Goal: Contribute content: Contribute content

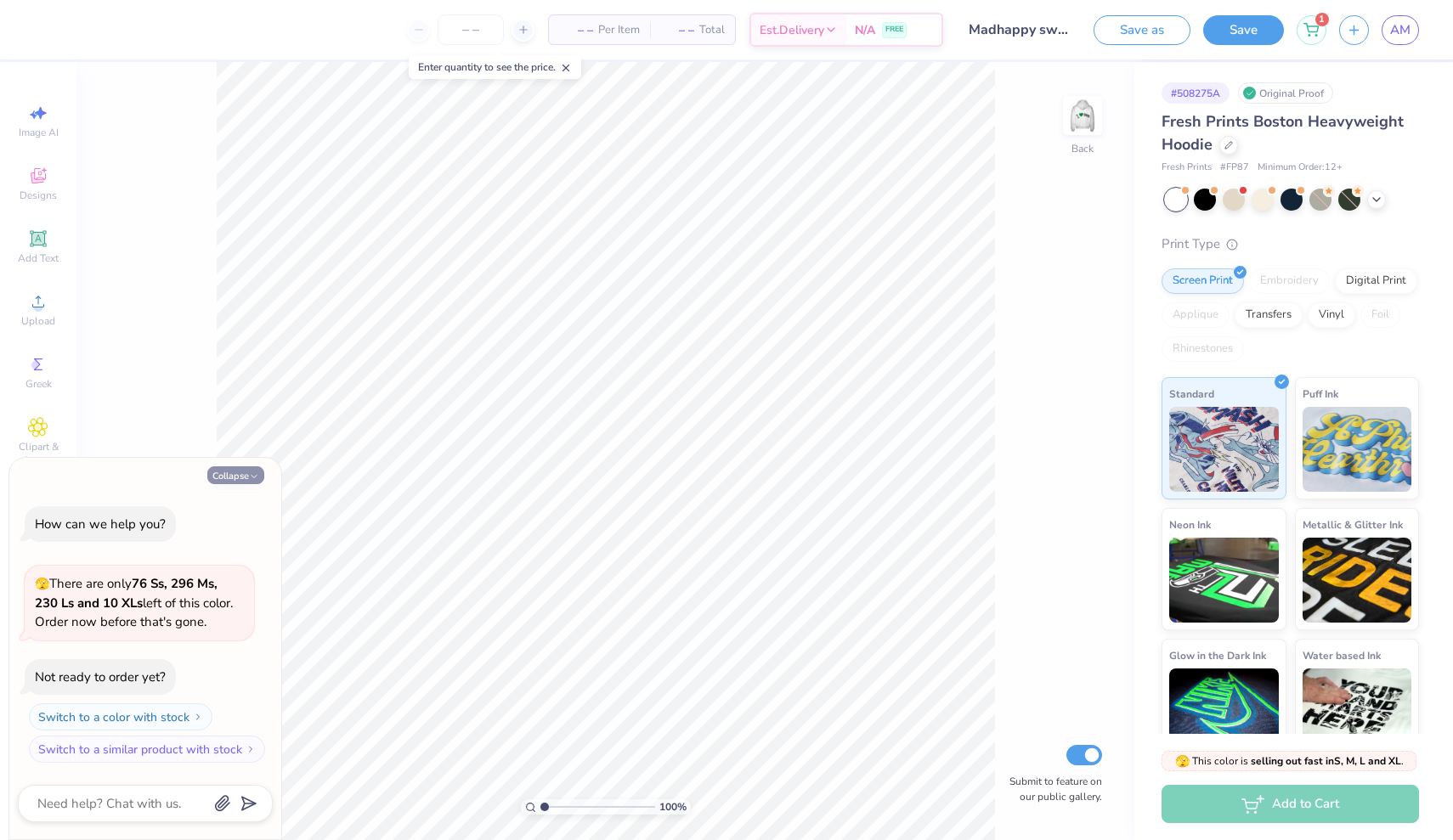
click at [227, 477] on button "Collapse" at bounding box center [235, 475] width 57 height 18
type textarea "x"
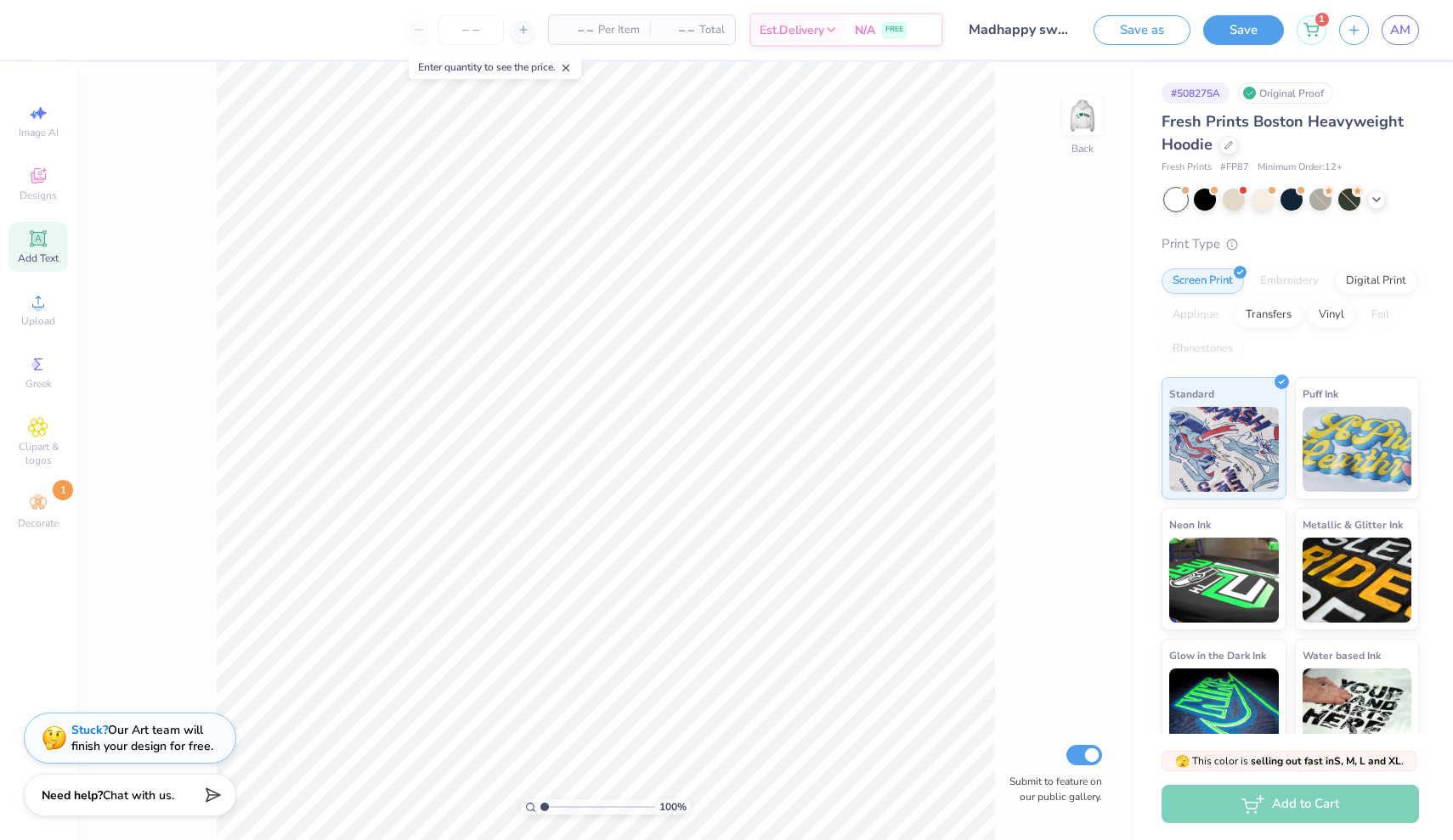
click at [43, 250] on div "Add Text" at bounding box center [38, 247] width 59 height 51
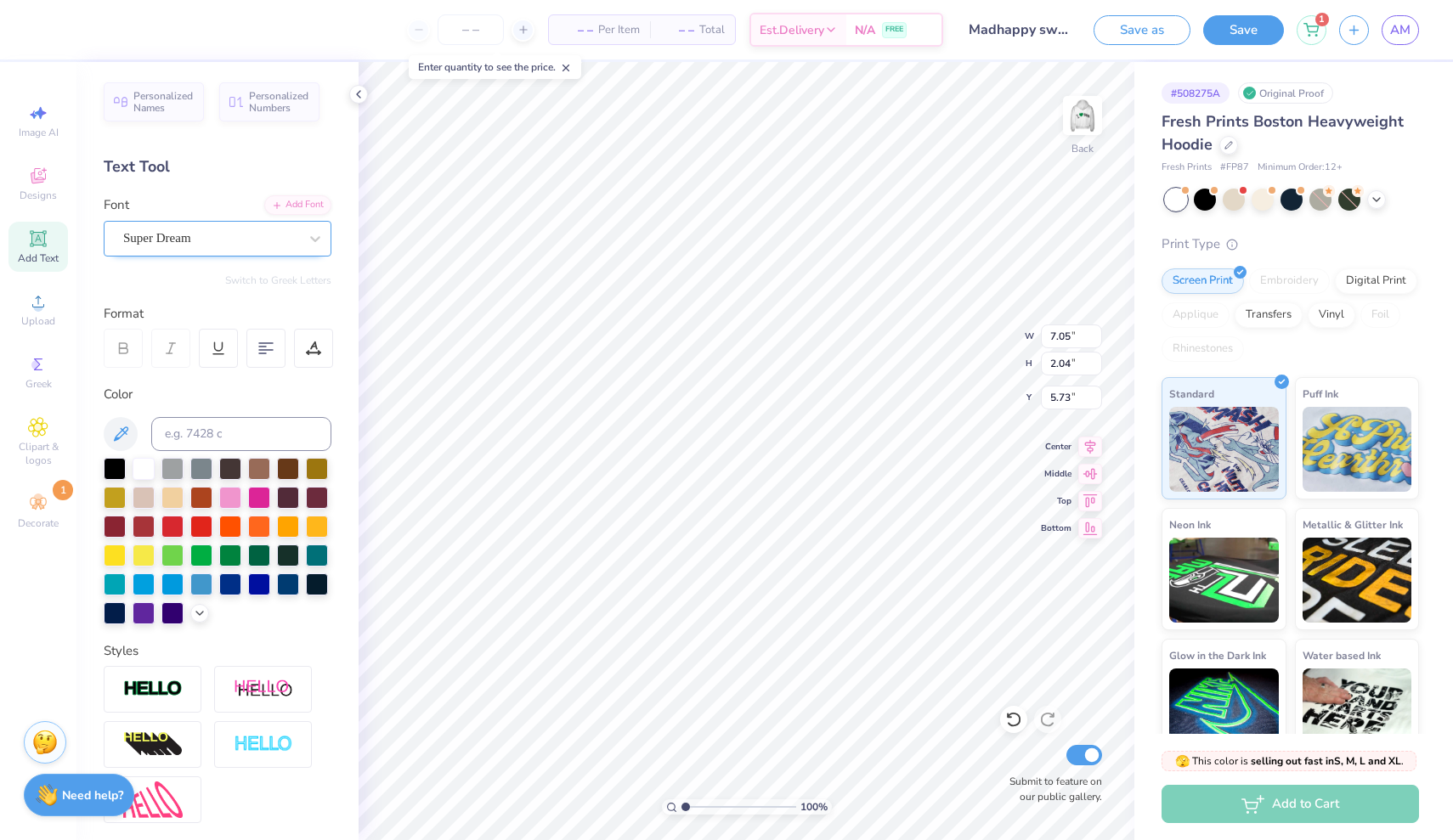
click at [251, 240] on div "Super Dream" at bounding box center [210, 237] width 178 height 26
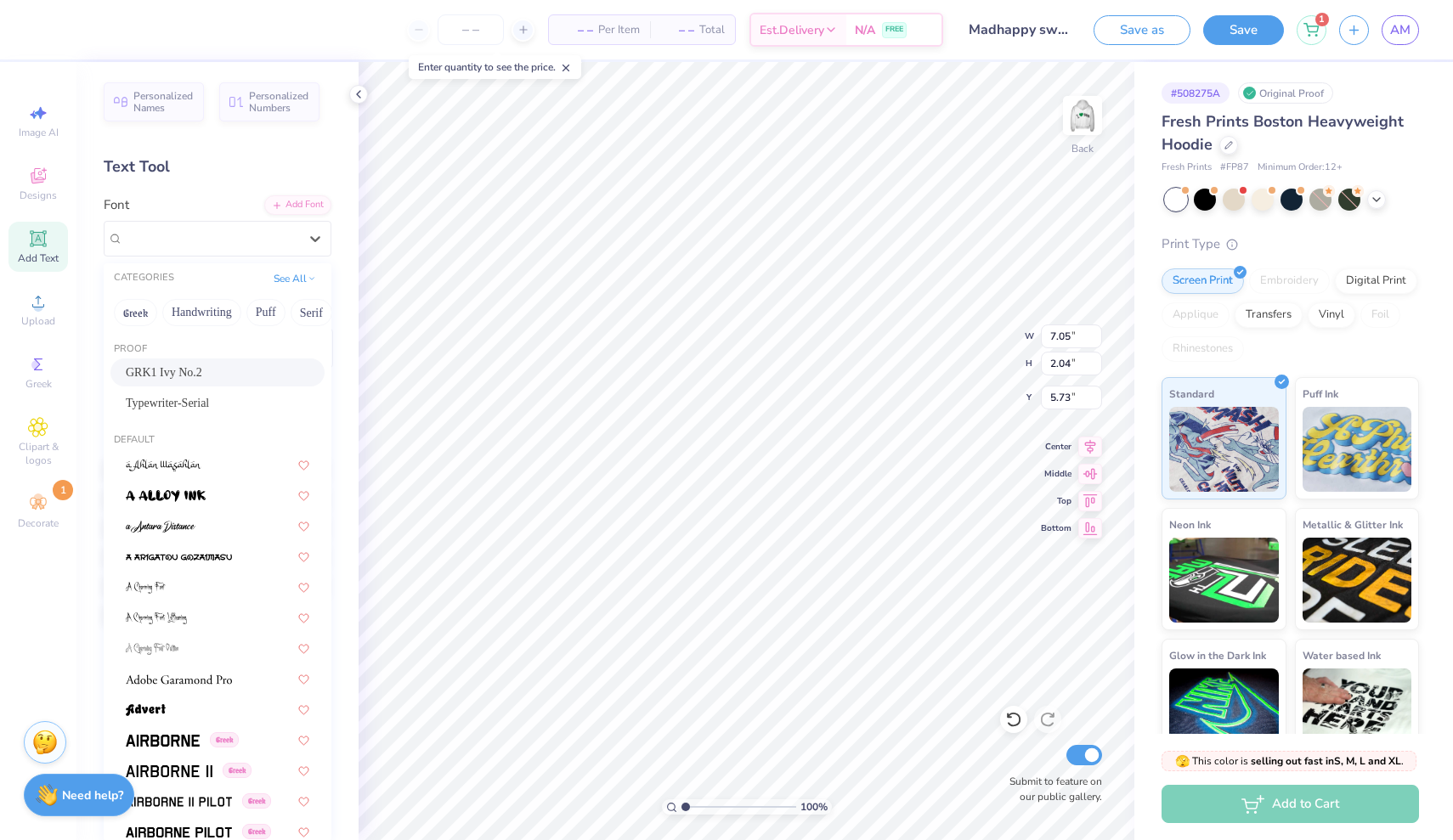
click at [226, 370] on div "GRK1 Ivy No.2" at bounding box center [217, 372] width 184 height 18
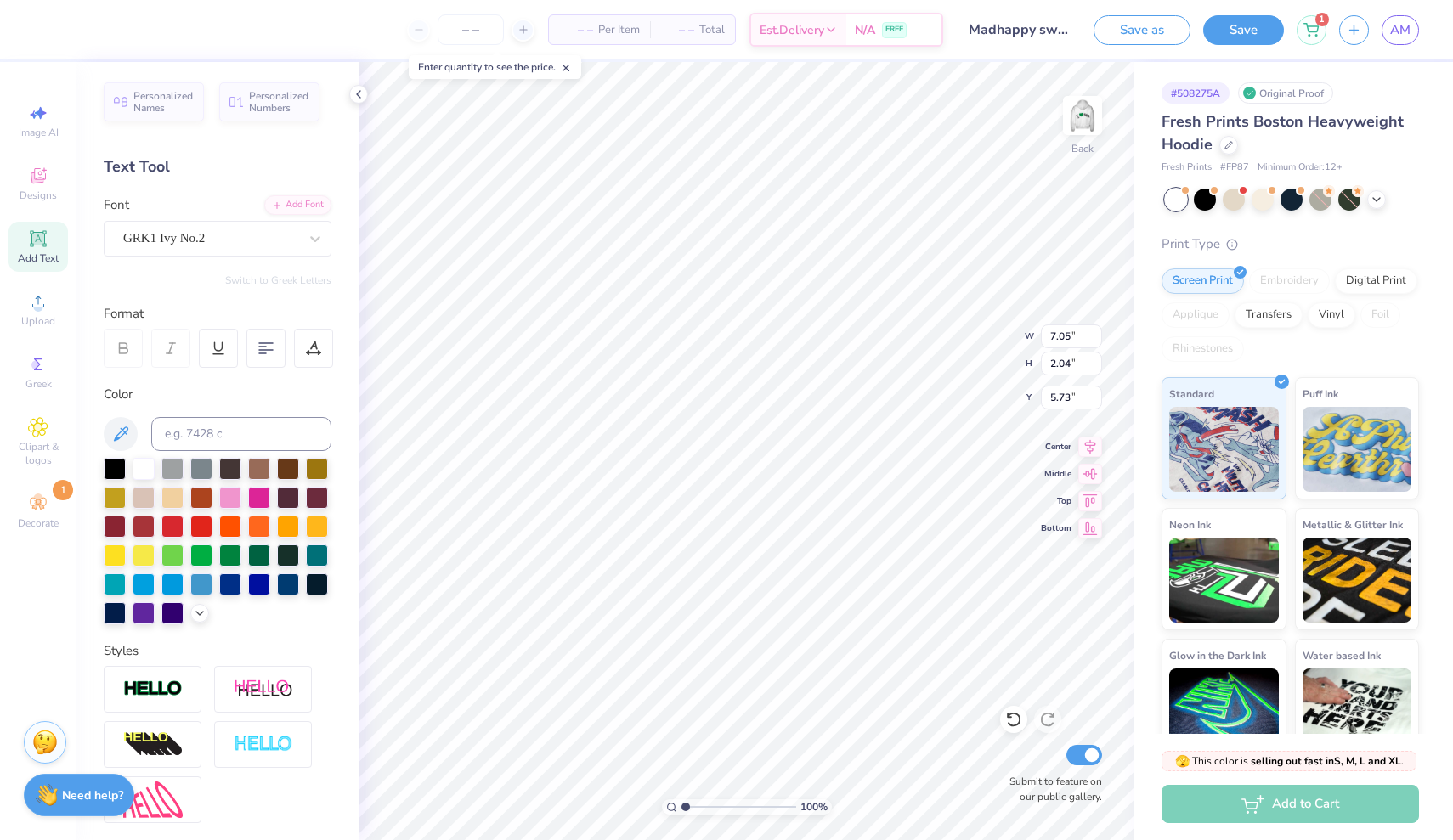
type input "7.67"
type input "2.12"
type input "5.69"
type textarea "S"
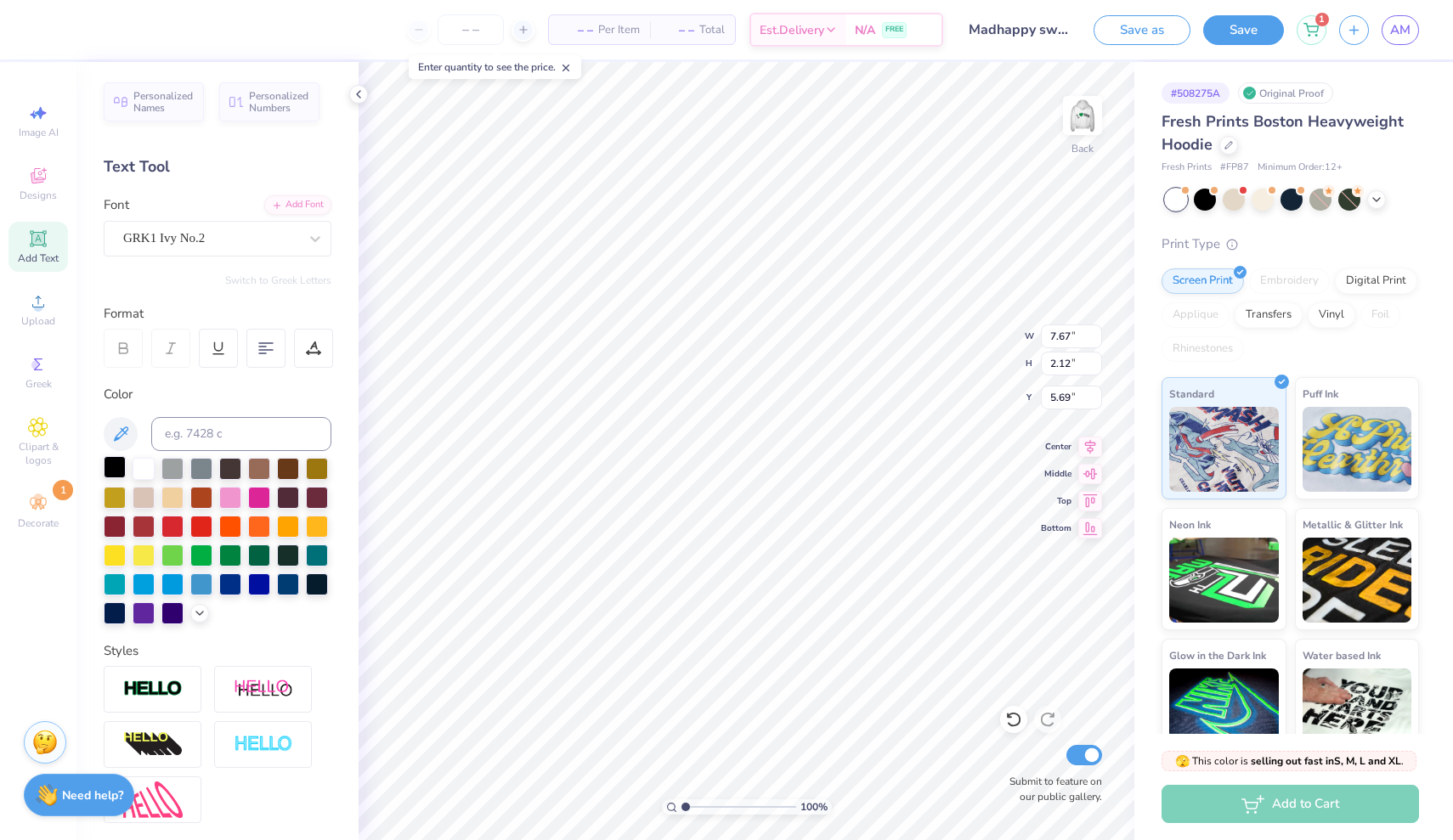
type textarea "super seniors"
click at [120, 471] on div at bounding box center [115, 467] width 22 height 22
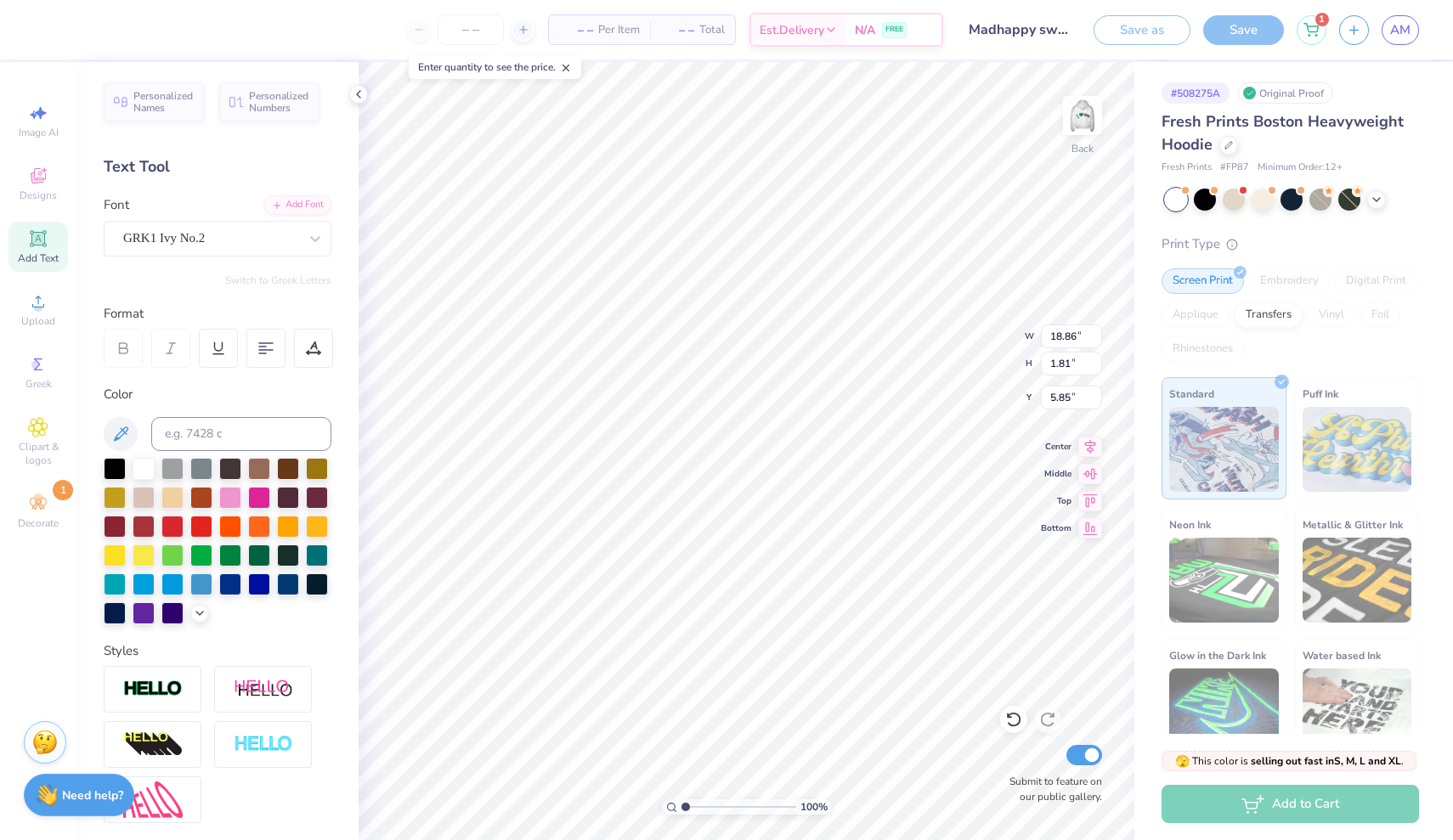
type input "5.47"
type input "0.52"
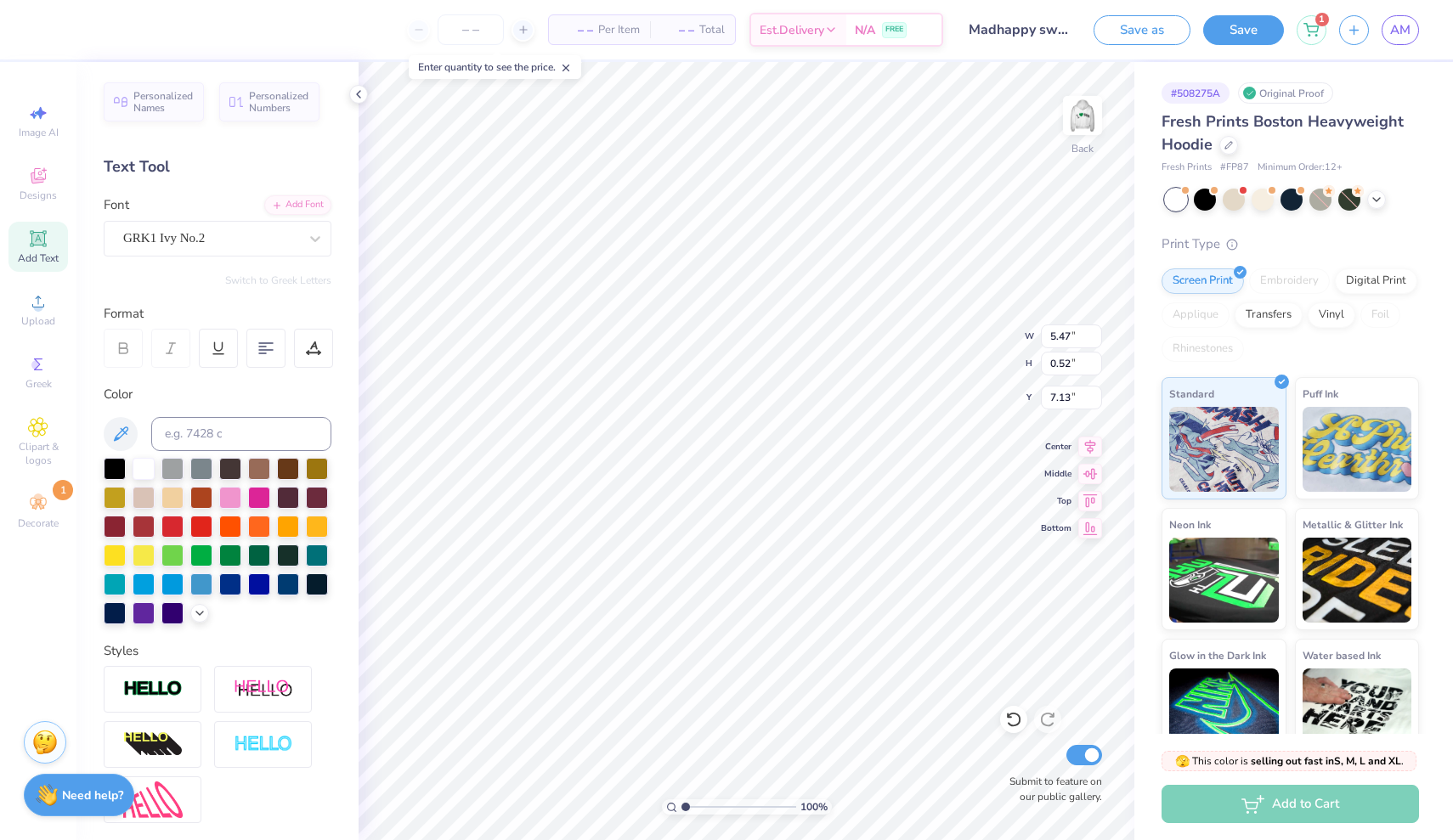
type input "5.16"
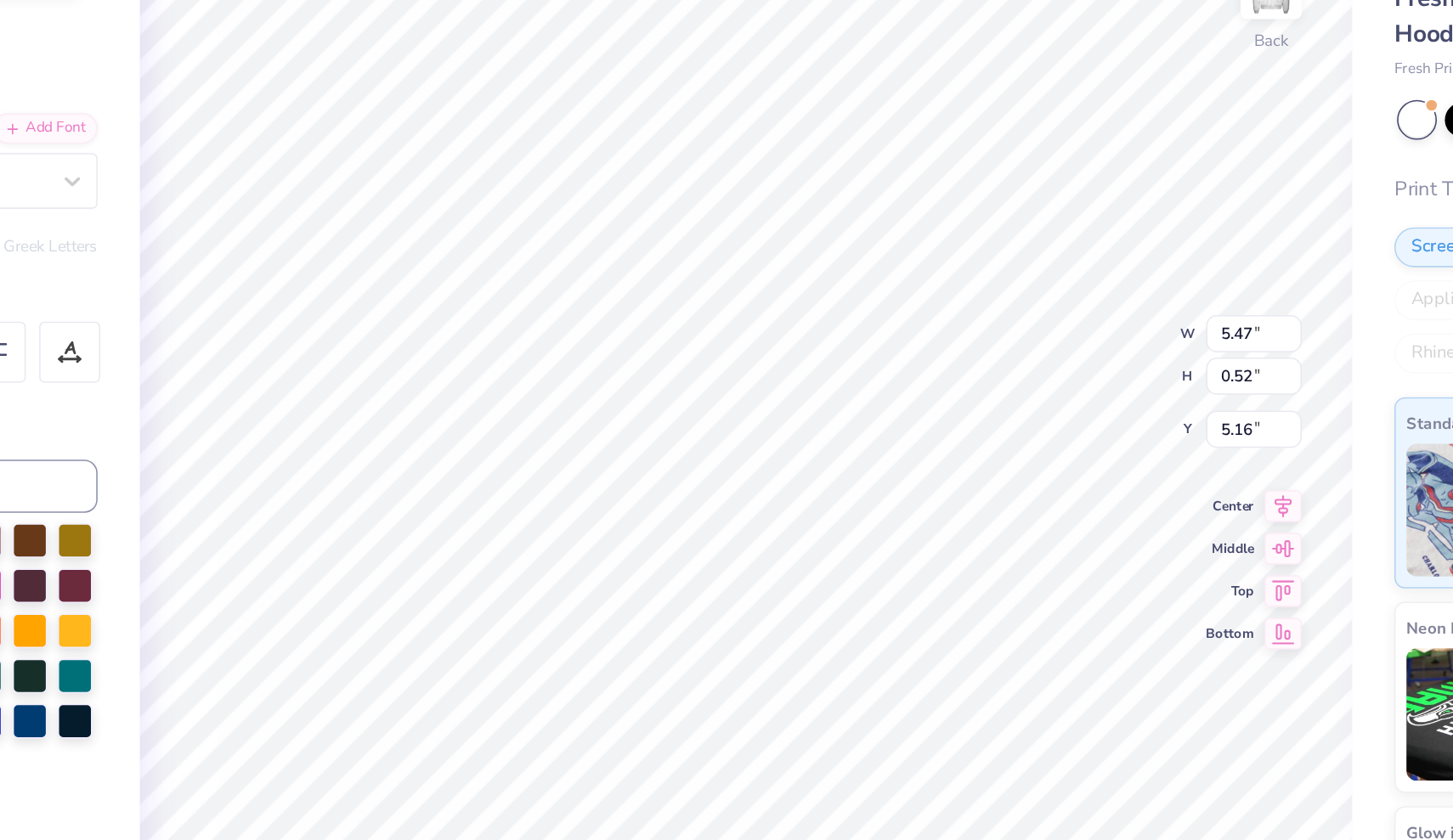
type input "5.33"
type input "0.51"
type input "5.46"
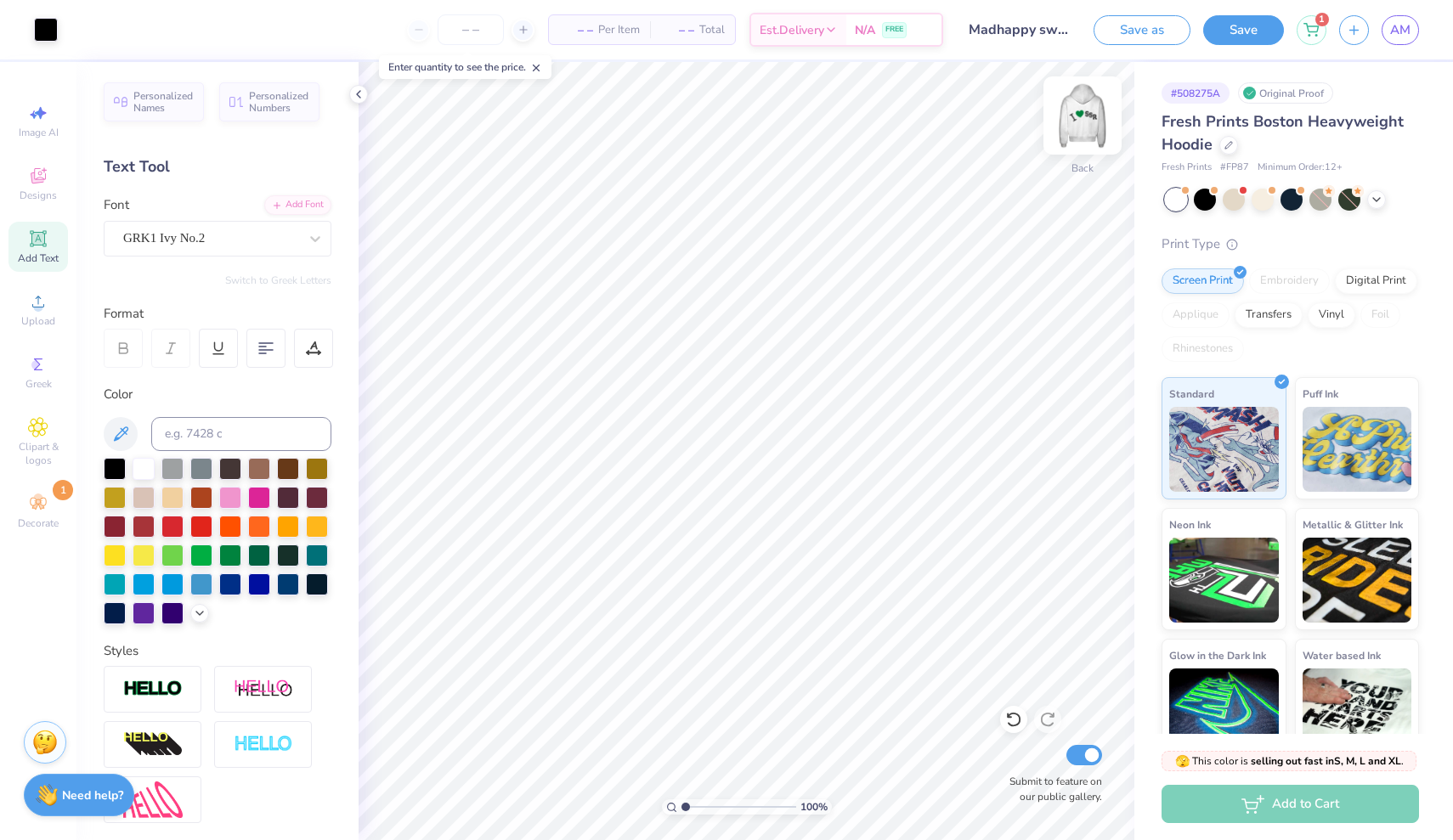
click at [1086, 123] on img at bounding box center [1082, 116] width 68 height 68
click at [1086, 124] on img at bounding box center [1082, 116] width 68 height 68
click at [1247, 27] on button "Save" at bounding box center [1243, 27] width 81 height 30
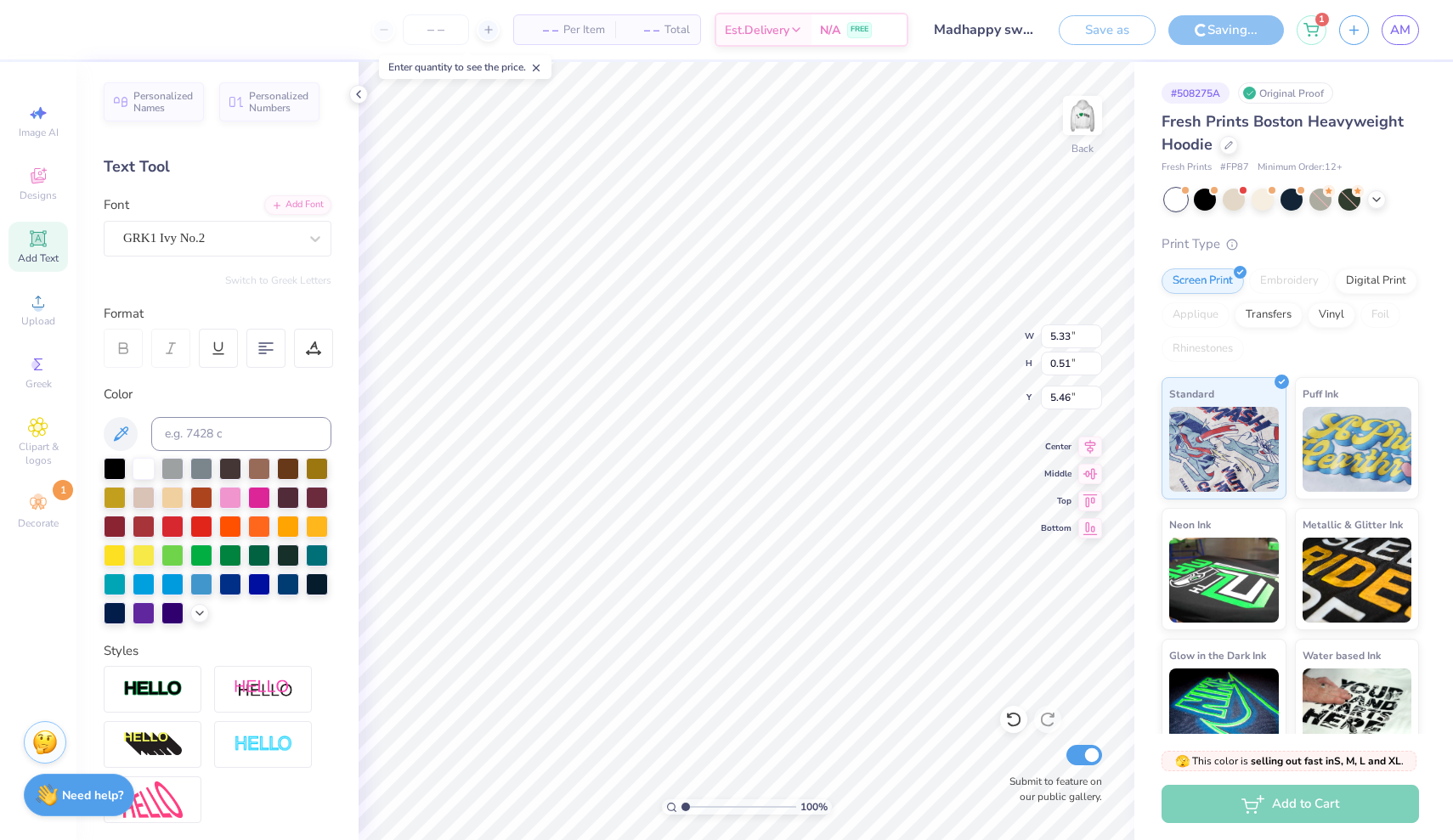
type input "5.50"
type textarea "super seniors 26"
click at [1231, 30] on div "Saving..." at bounding box center [1225, 30] width 116 height 30
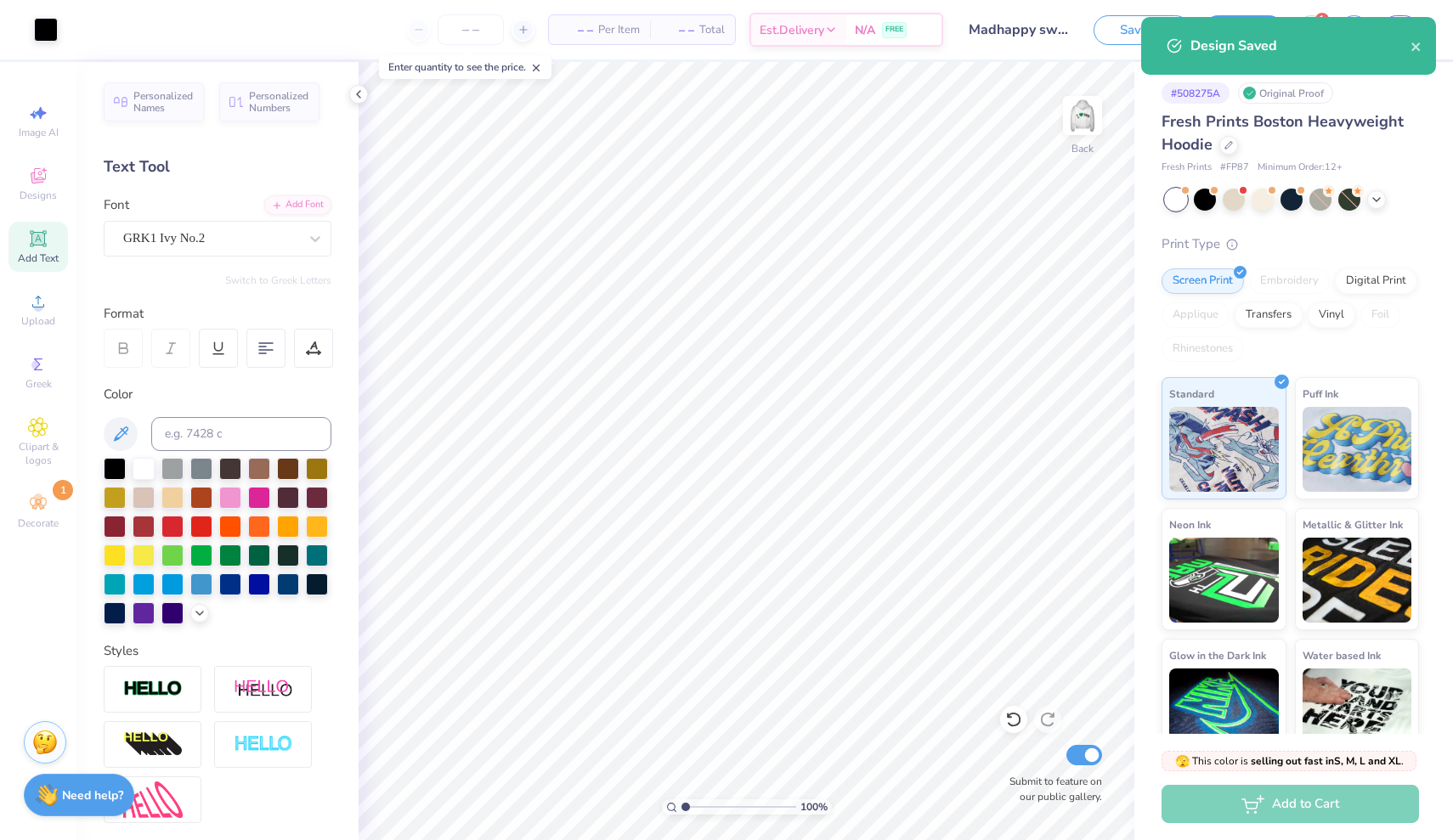
click at [1427, 53] on div "Design Saved" at bounding box center [1288, 45] width 295 height 57
click at [1417, 48] on icon "close" at bounding box center [1415, 47] width 9 height 9
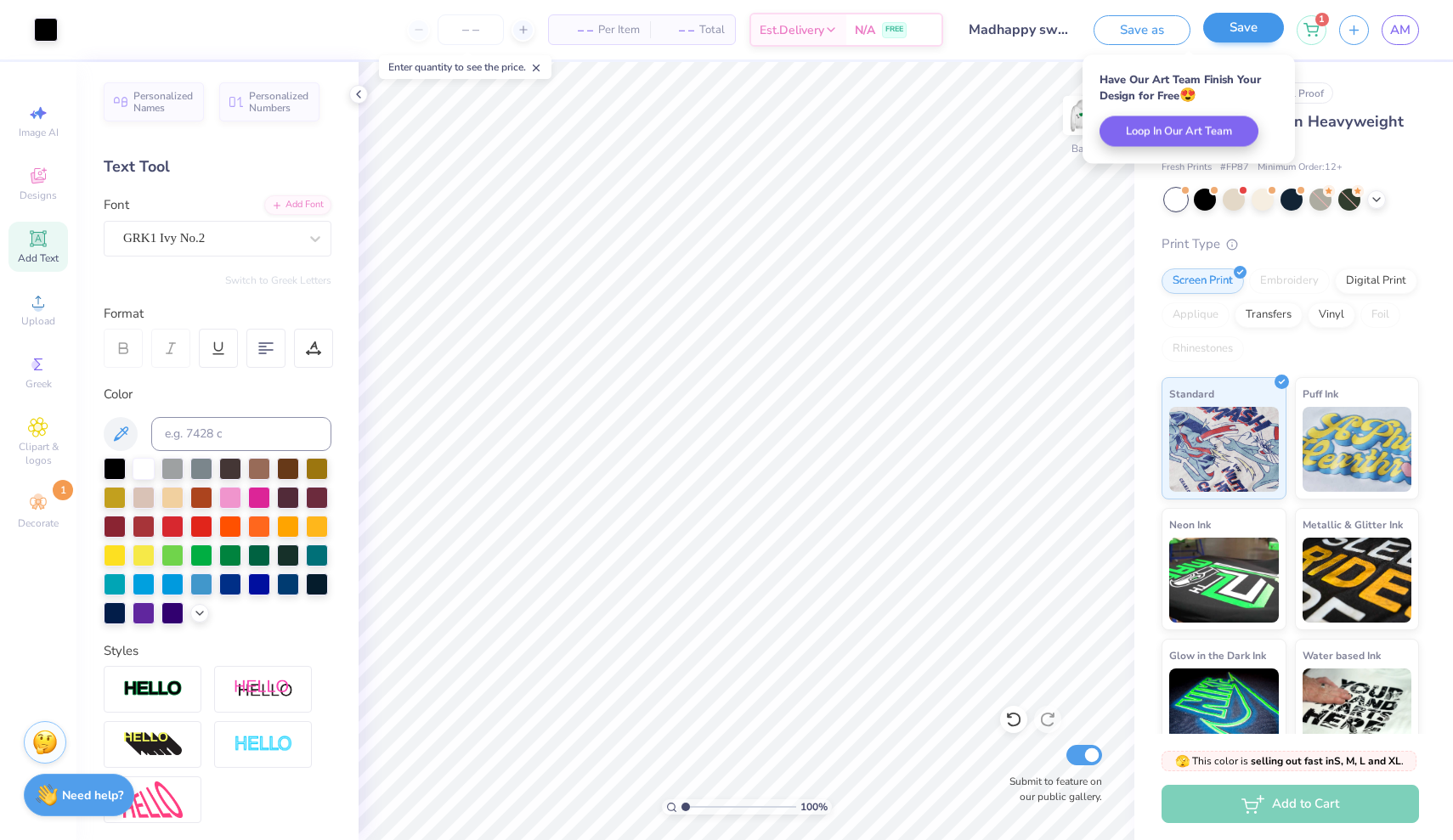
click at [1234, 29] on button "Save" at bounding box center [1243, 27] width 81 height 30
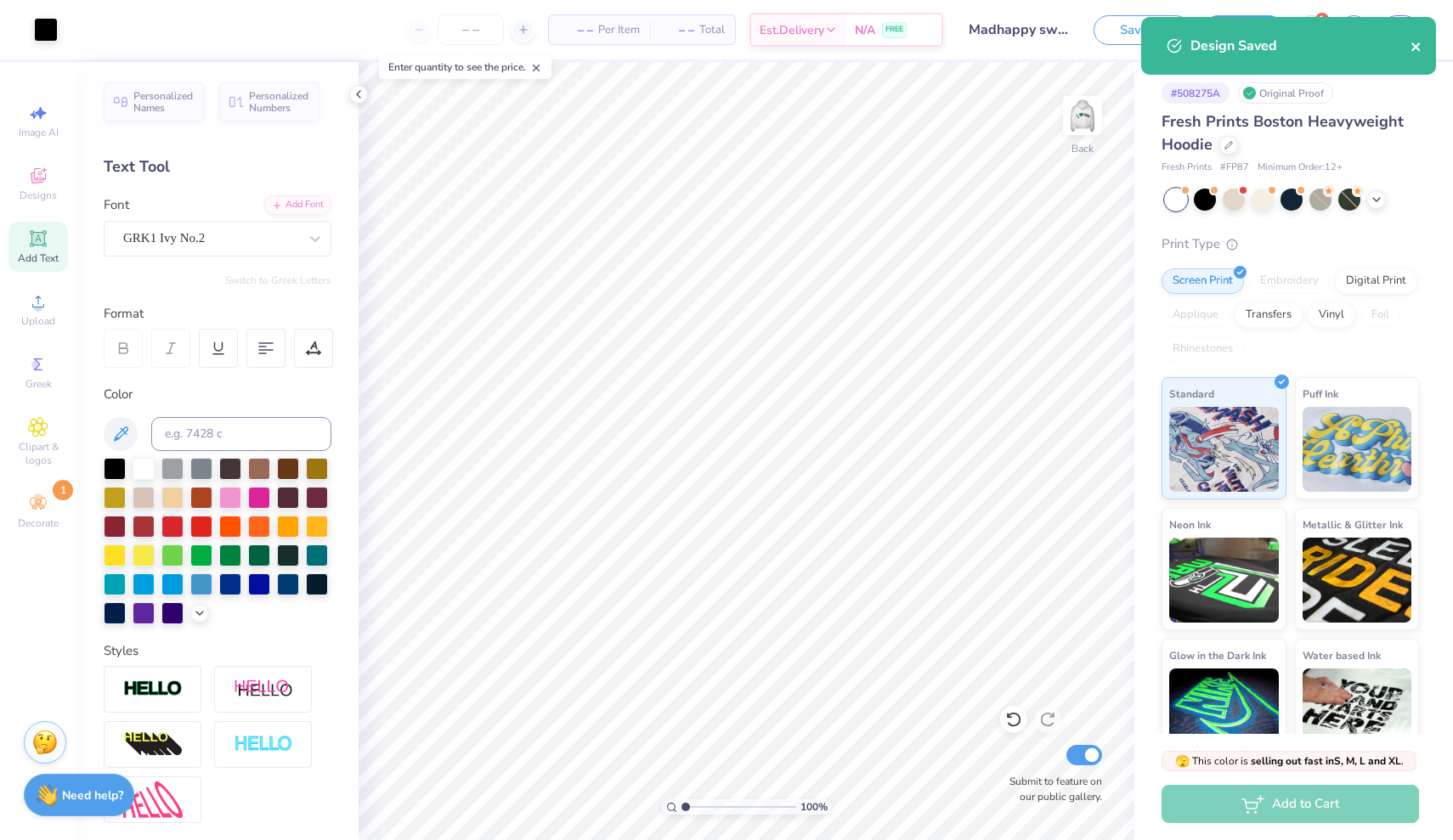
click at [1416, 43] on icon "close" at bounding box center [1416, 47] width 12 height 14
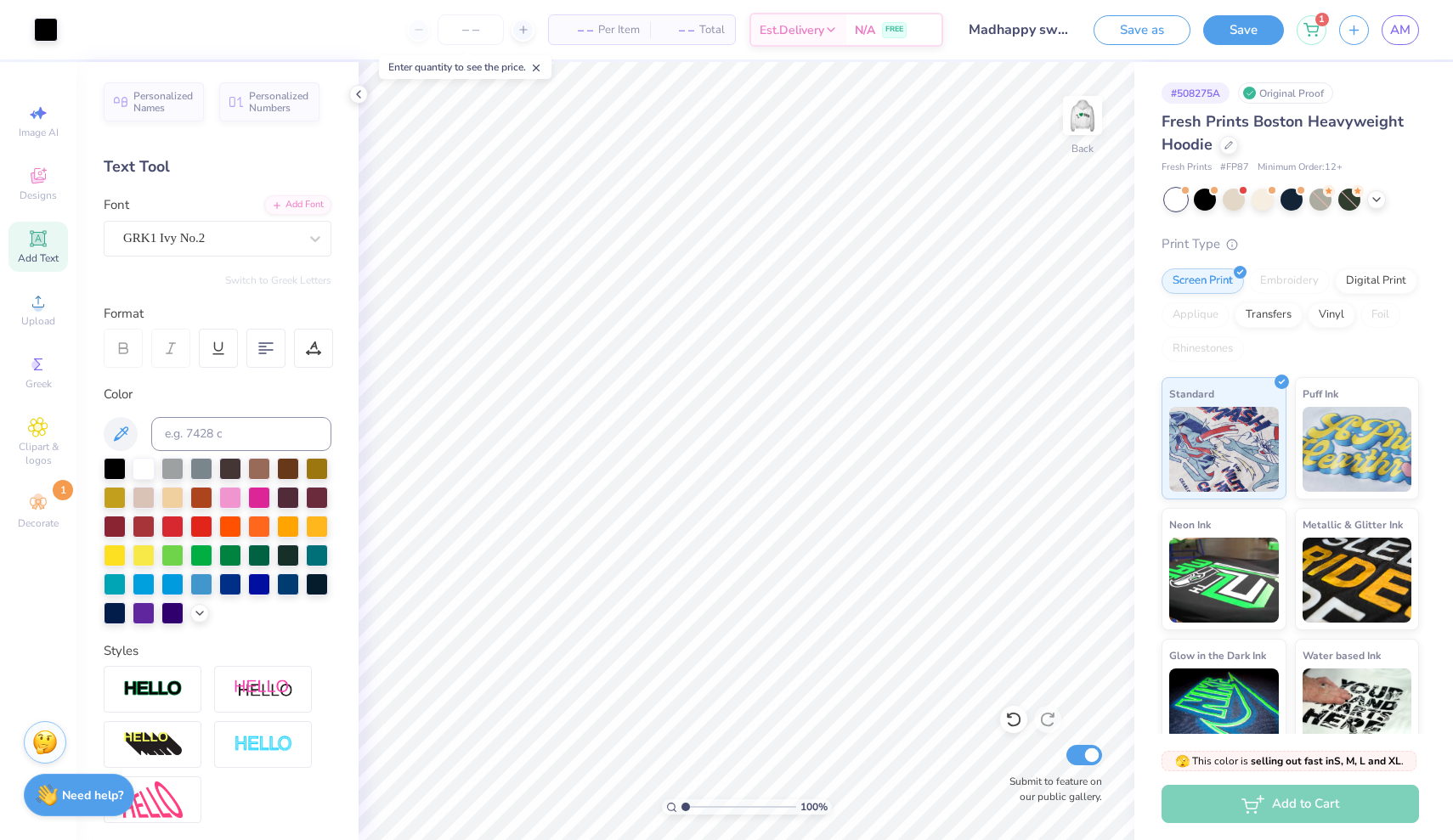
type textarea "x"
